Goal: Task Accomplishment & Management: Use online tool/utility

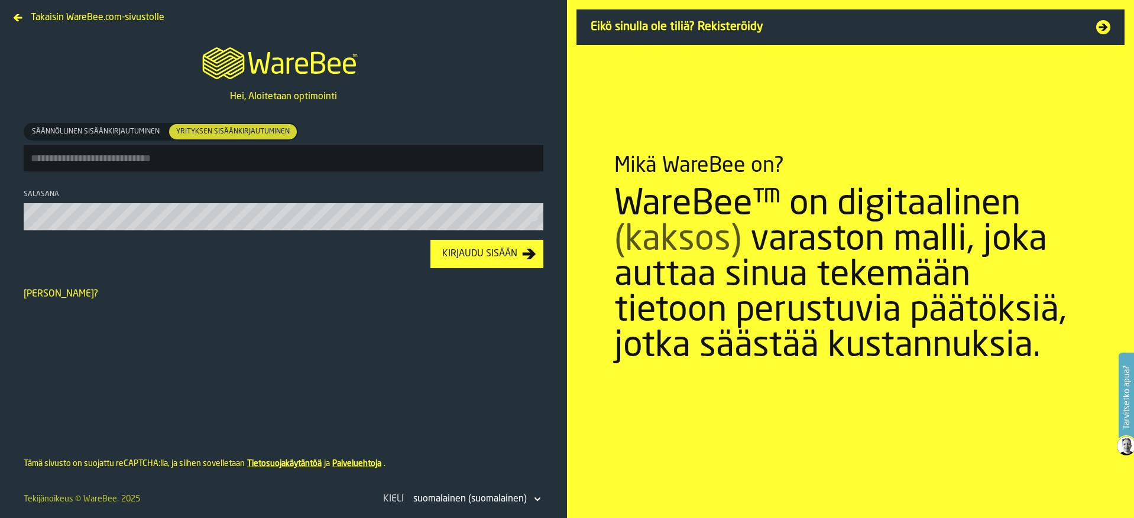
type input "**********"
click at [485, 261] on div "Kirjaudu sisään" at bounding box center [479, 254] width 85 height 14
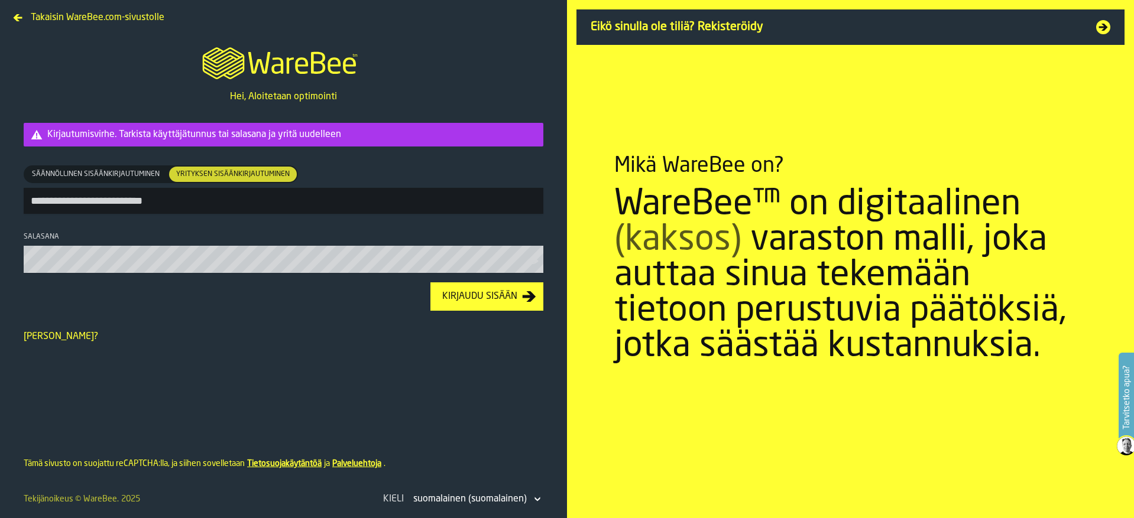
click at [465, 300] on div "Kirjaudu sisään" at bounding box center [479, 297] width 85 height 14
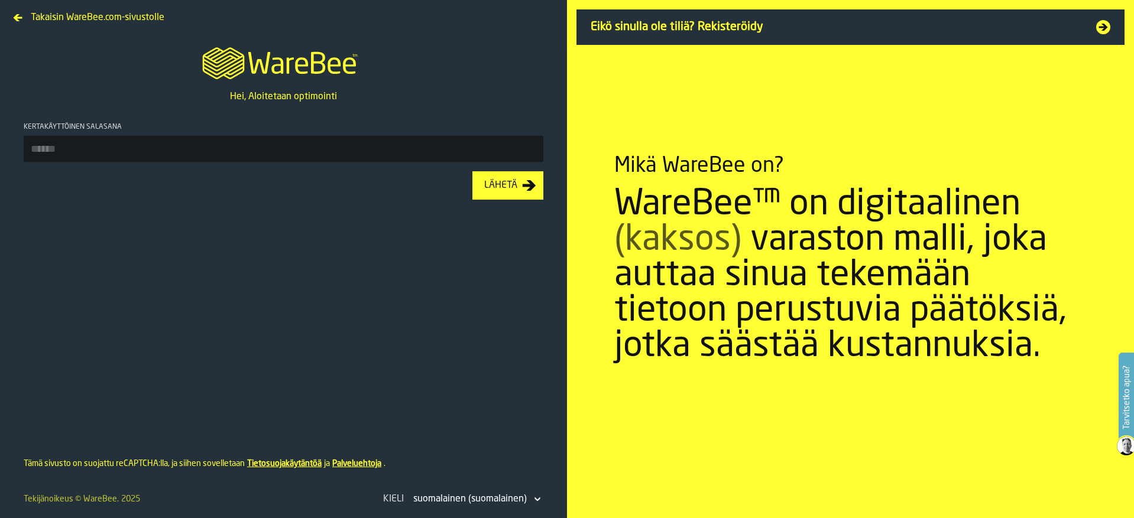
click at [68, 148] on input "Kertakäyttöinen salasana" at bounding box center [284, 149] width 520 height 26
type input "******"
click at [505, 191] on div "Lähetä" at bounding box center [500, 186] width 43 height 14
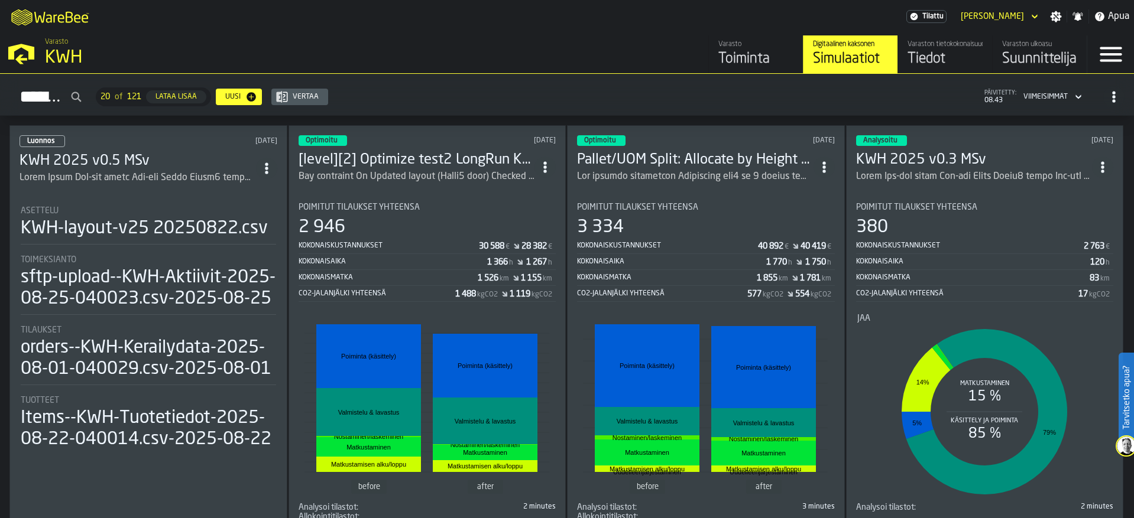
click at [534, 53] on div "Varasto KWH" at bounding box center [289, 53] width 498 height 40
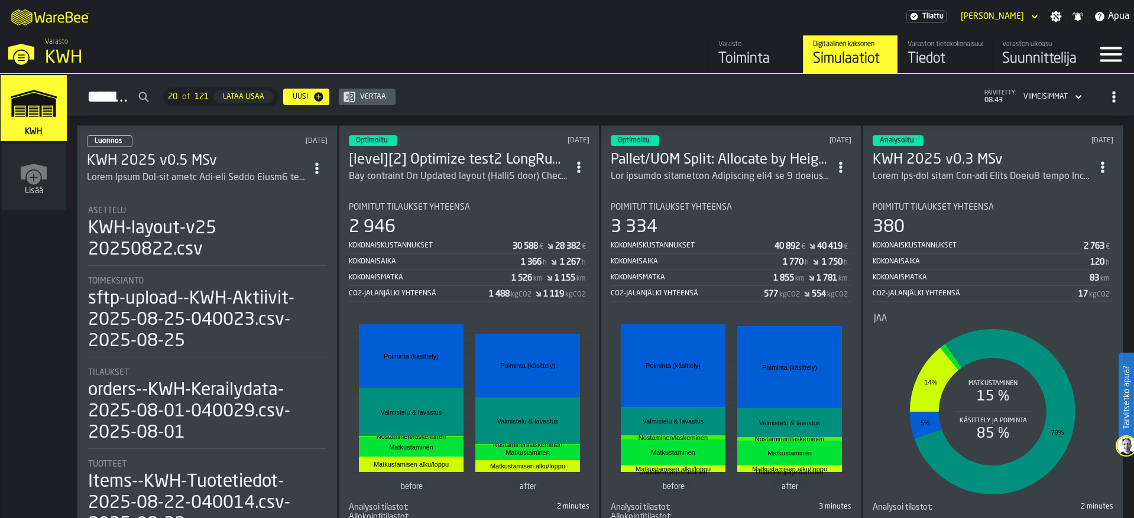
click at [556, 18] on div "M A K I N G W A R E H O U S E S M O R E EF F I C I E N T Tilattu STEFAN Thilman…" at bounding box center [567, 16] width 1134 height 33
click at [1029, 17] on icon "header" at bounding box center [1034, 16] width 12 height 14
click at [1007, 39] on div "Kirjaudu ulos" at bounding box center [1002, 38] width 61 height 14
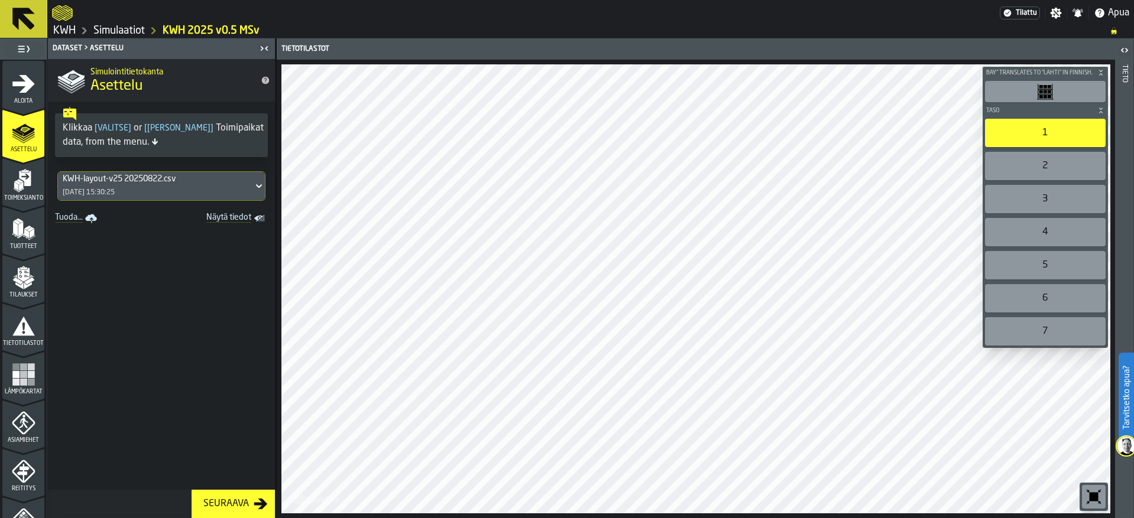
click at [538, 518] on div "Bay" translates to "lahti" in Finnish. Taso 1 2 3 4 5 6 7 M A K I N G W A R E H…" at bounding box center [696, 289] width 838 height 459
click at [446, 25] on ol "KWH Simulaatiot KWH 2025 v0.5 MSv" at bounding box center [575, 31] width 1046 height 14
